Goal: Task Accomplishment & Management: Manage account settings

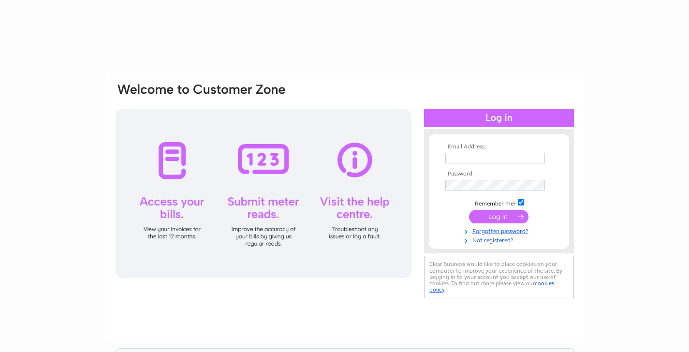
click at [504, 153] on input "text" at bounding box center [495, 158] width 100 height 11
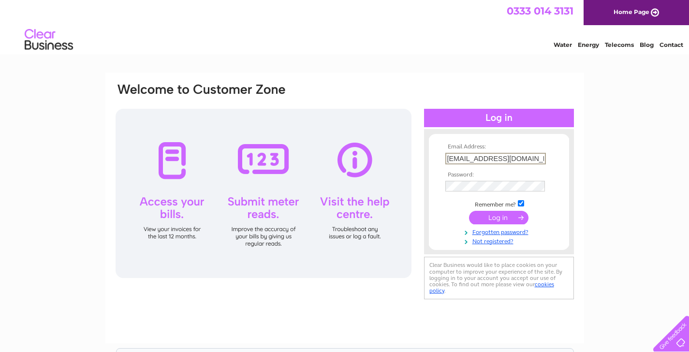
type input "[EMAIL_ADDRESS][DOMAIN_NAME]"
click at [469, 211] on input "submit" at bounding box center [498, 218] width 59 height 14
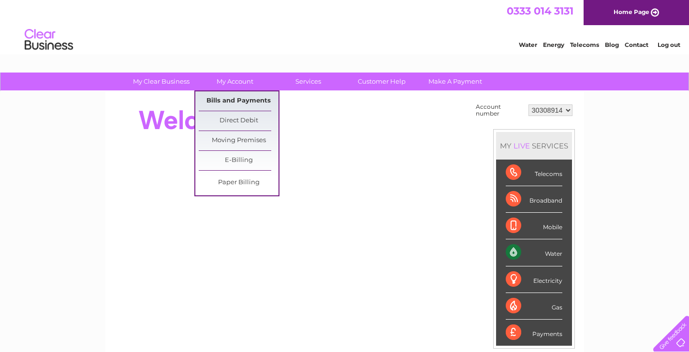
click at [250, 101] on link "Bills and Payments" at bounding box center [239, 100] width 80 height 19
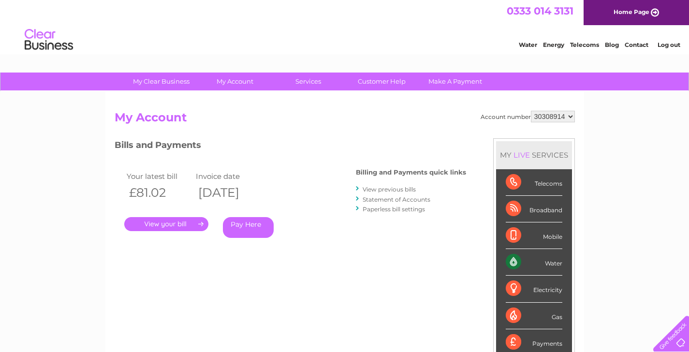
click at [395, 190] on link "View previous bills" at bounding box center [388, 189] width 53 height 7
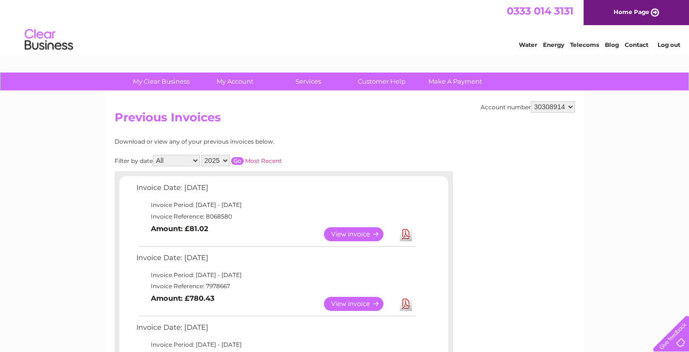
click at [361, 304] on link "View" at bounding box center [359, 304] width 71 height 14
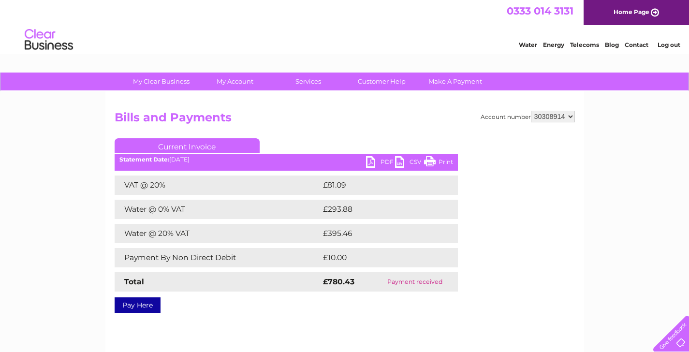
click at [386, 163] on link "PDF" at bounding box center [380, 163] width 29 height 14
